Goal: Information Seeking & Learning: Compare options

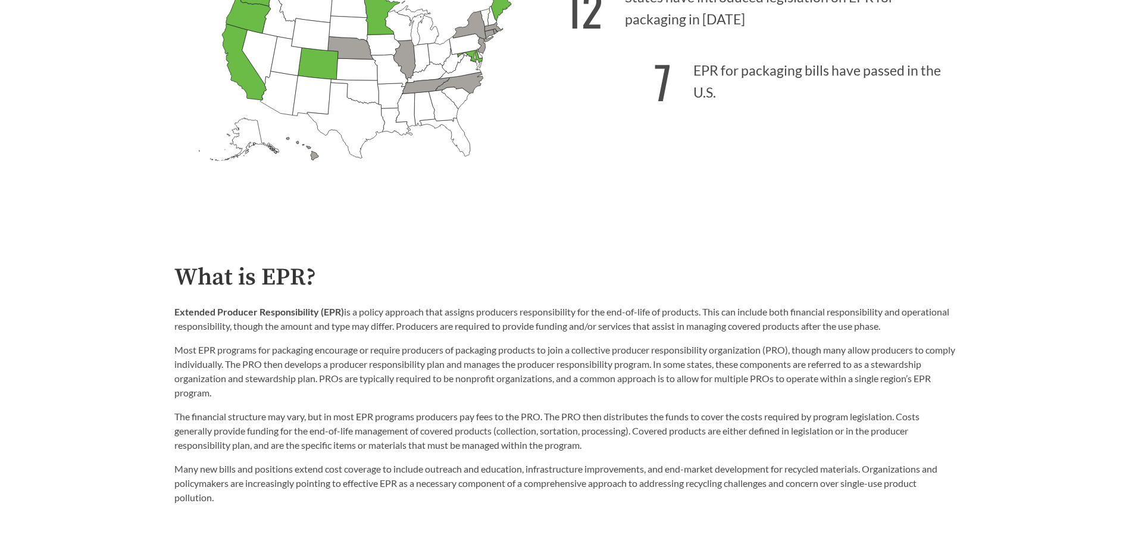
scroll to position [298, 0]
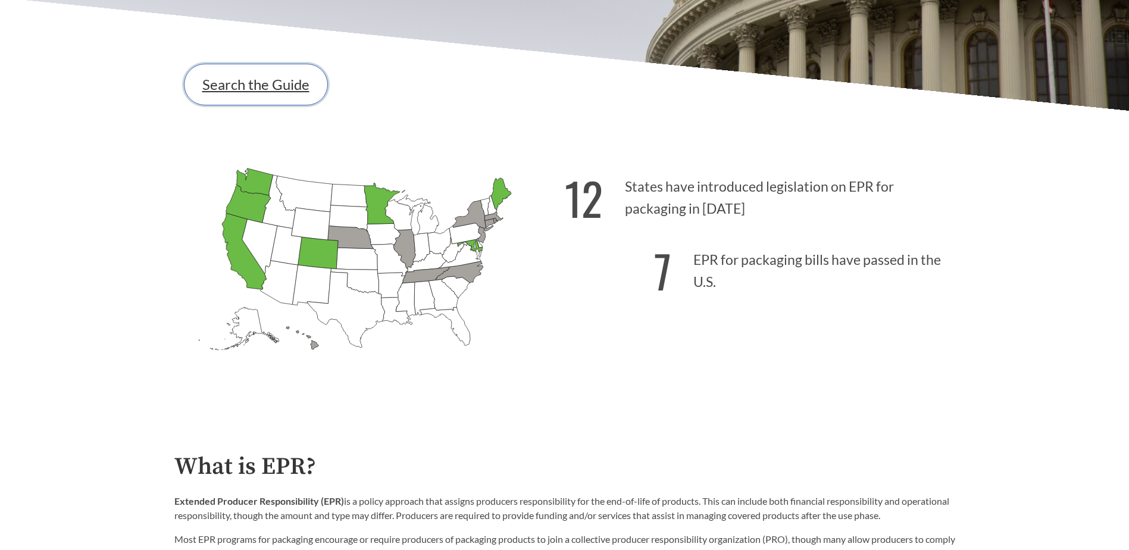
click at [240, 86] on link "Search the Guide" at bounding box center [256, 85] width 144 height 42
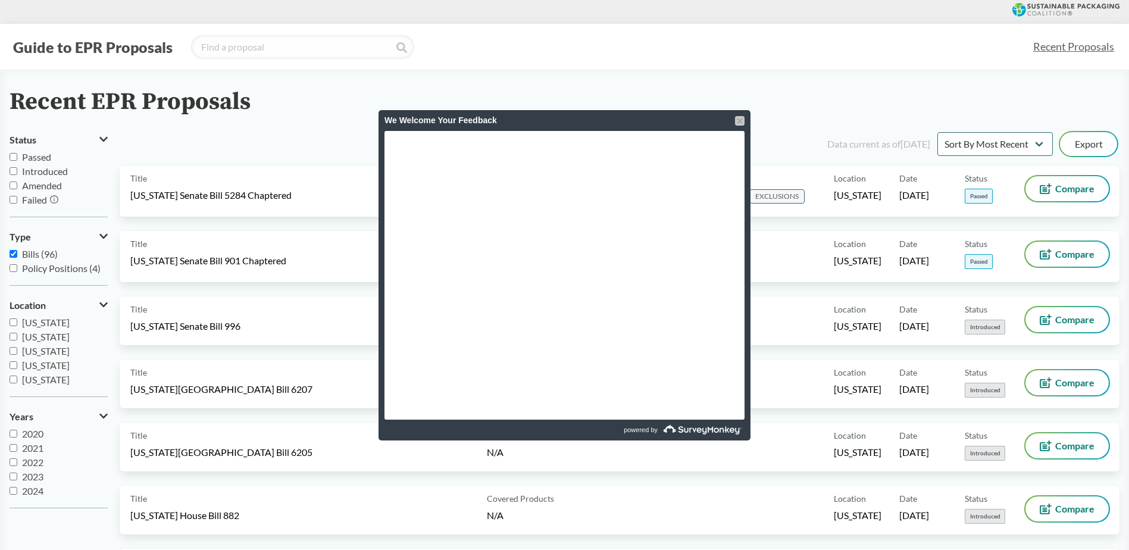
click at [738, 121] on div at bounding box center [740, 121] width 10 height 10
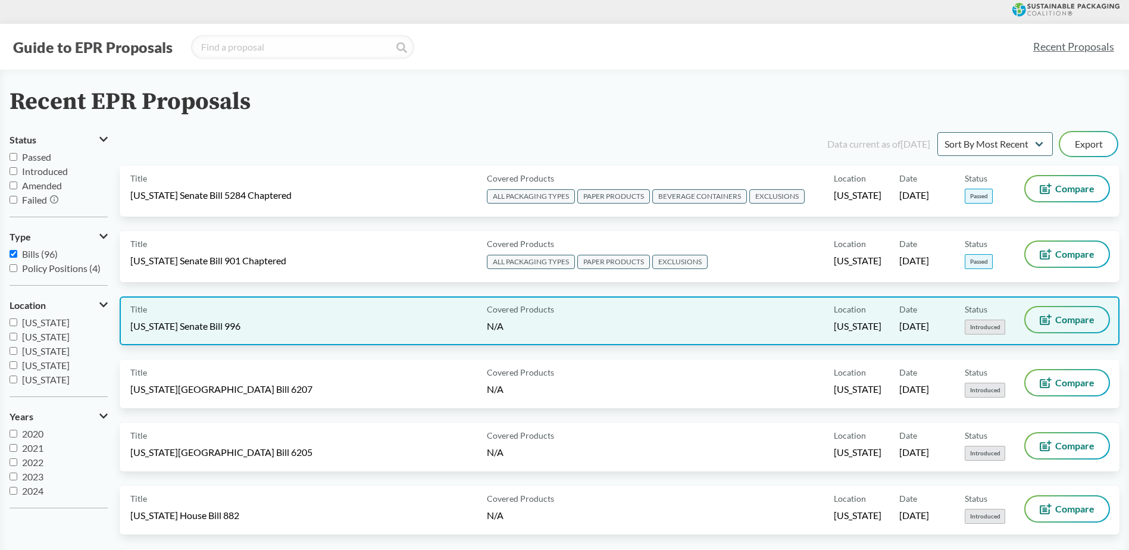
click at [1068, 321] on span "Compare" at bounding box center [1074, 320] width 39 height 10
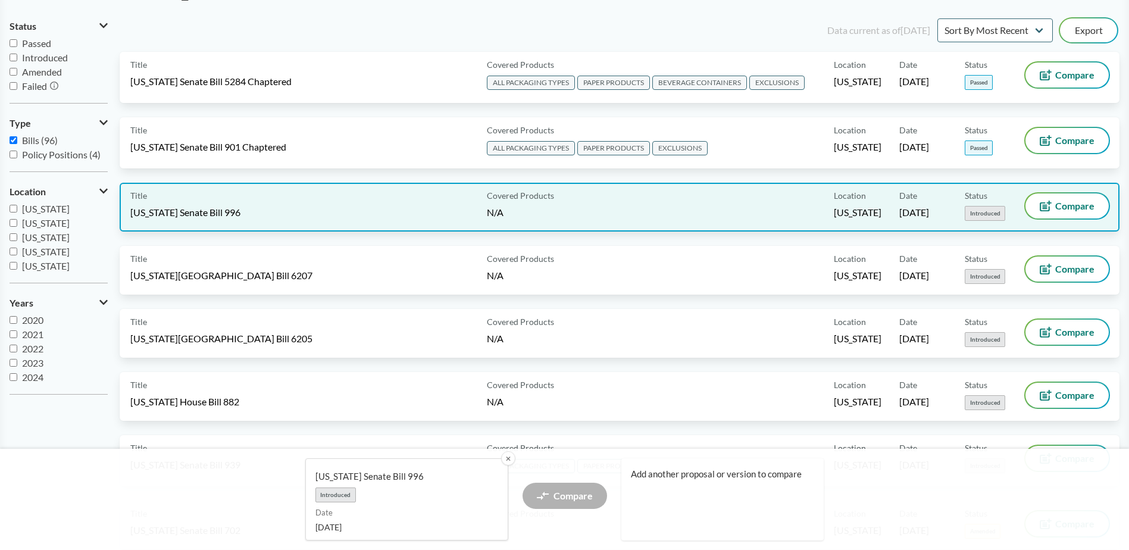
scroll to position [119, 0]
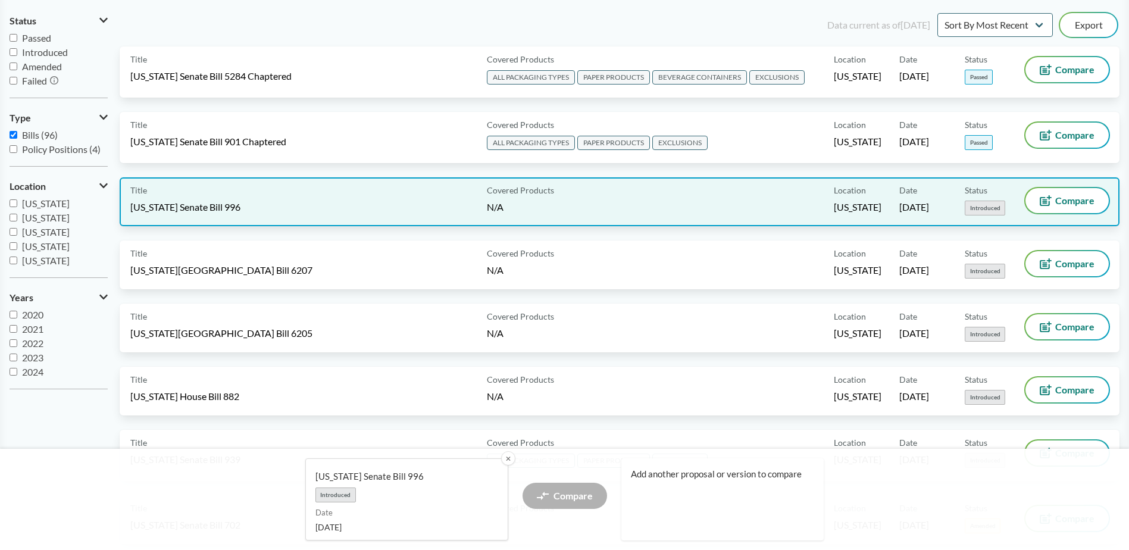
click at [228, 201] on span "[US_STATE] Senate Bill 996" at bounding box center [185, 207] width 110 height 13
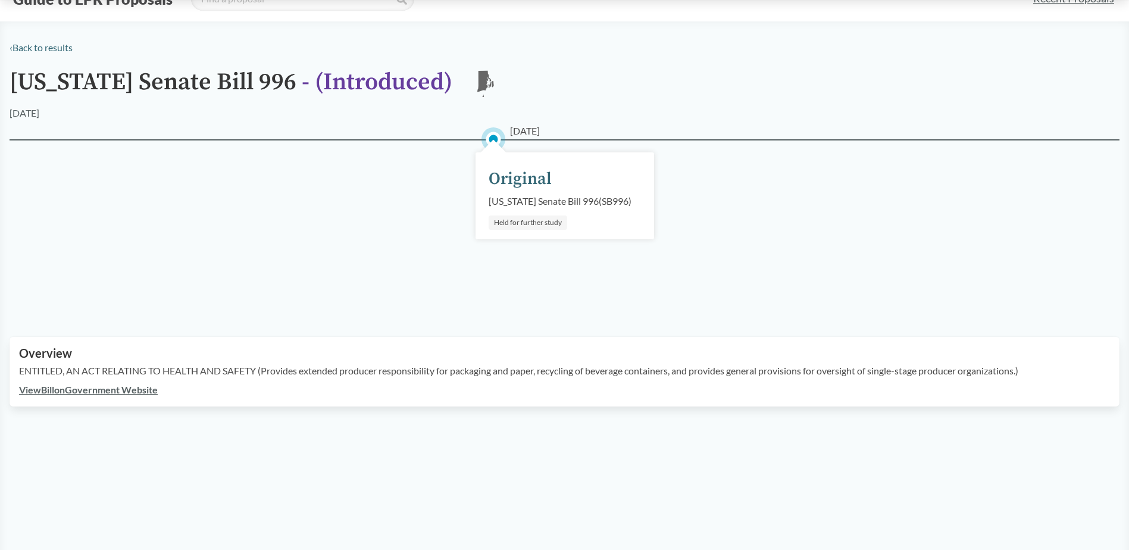
scroll to position [119, 0]
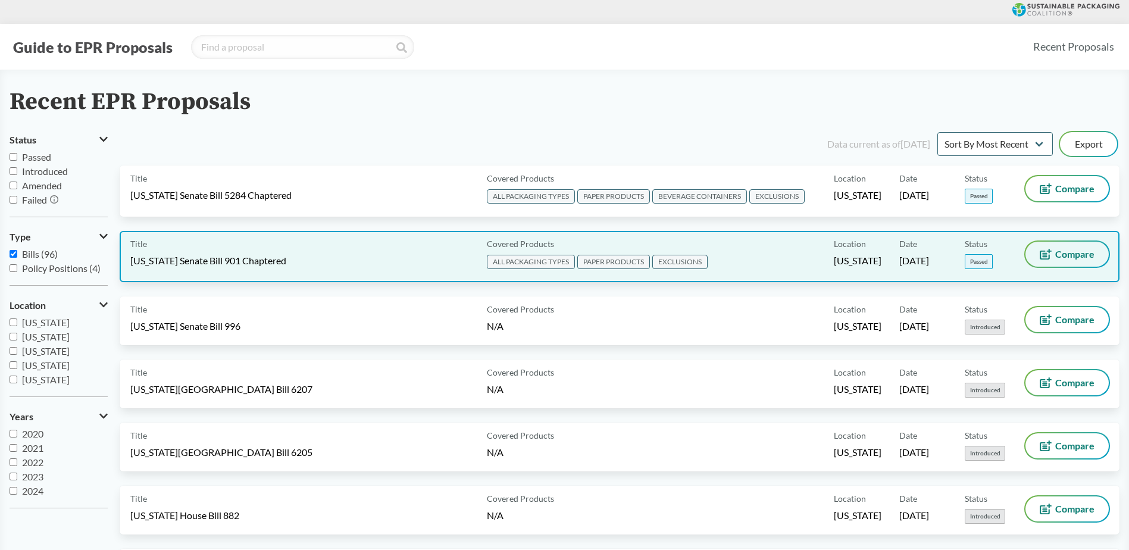
click at [1085, 251] on span "Compare" at bounding box center [1074, 254] width 39 height 10
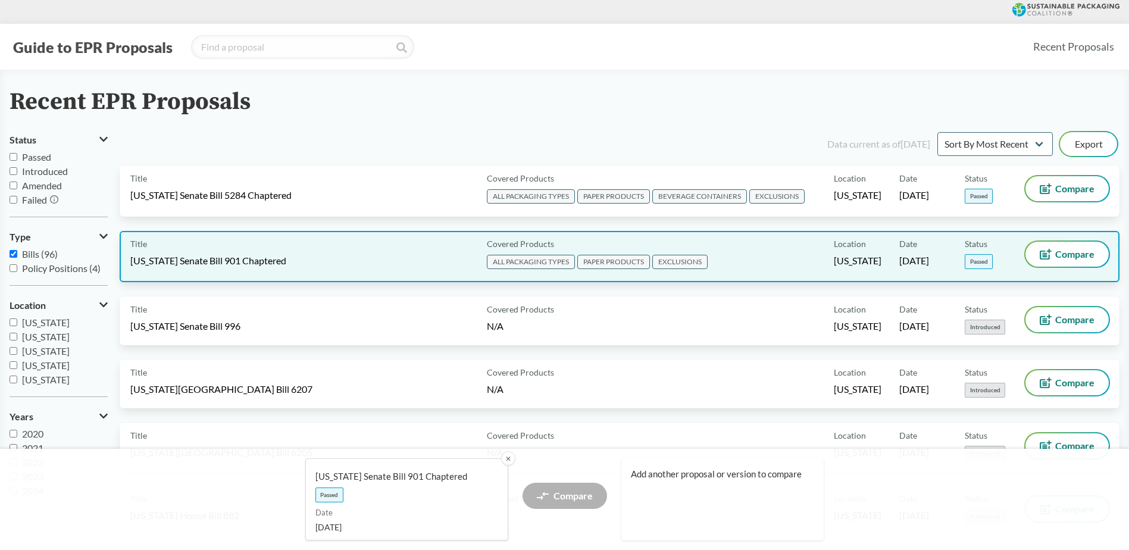
click at [224, 256] on span "[US_STATE] Senate Bill 901 Chaptered" at bounding box center [208, 260] width 156 height 13
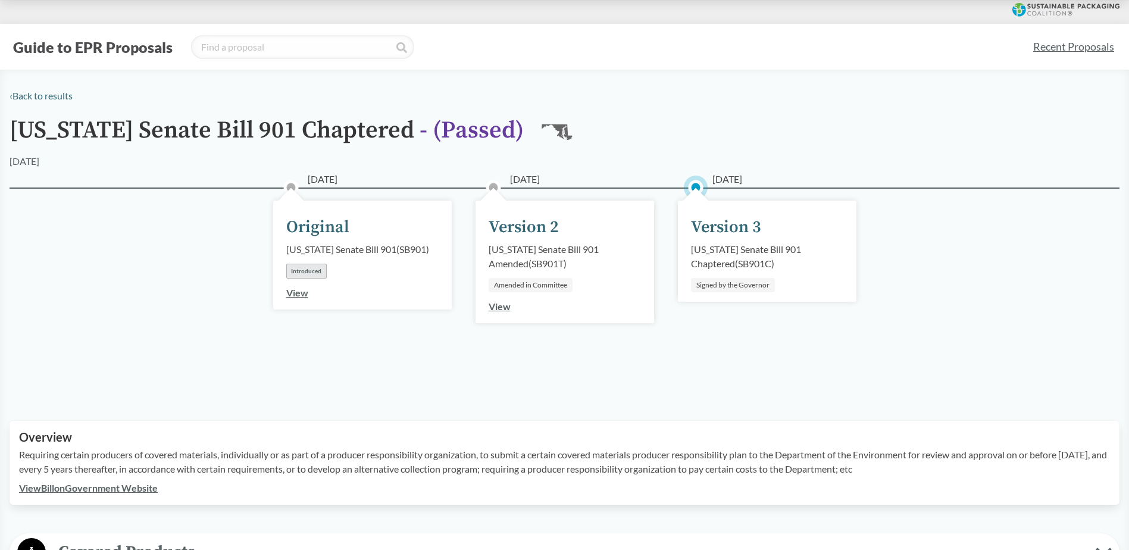
click at [714, 226] on div "Version 3" at bounding box center [726, 227] width 70 height 25
click at [737, 285] on div "Signed by the Governor" at bounding box center [733, 285] width 84 height 14
click at [732, 252] on div "[US_STATE] Senate Bill 901 Chaptered ( SB901C )" at bounding box center [767, 256] width 152 height 29
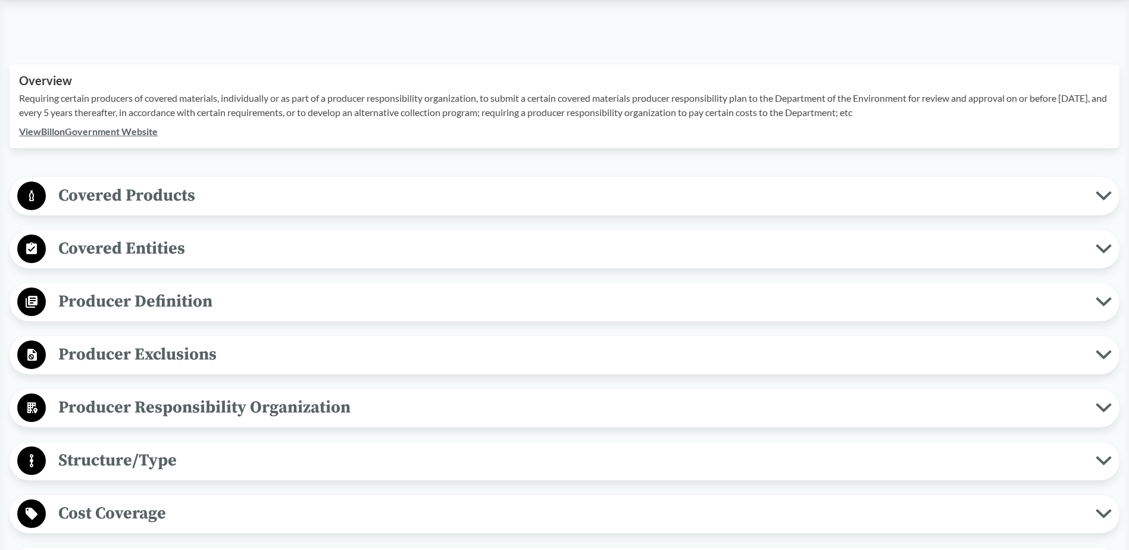
scroll to position [357, 0]
click at [1069, 193] on span "Covered Products" at bounding box center [571, 195] width 1050 height 27
